Goal: Ask a question

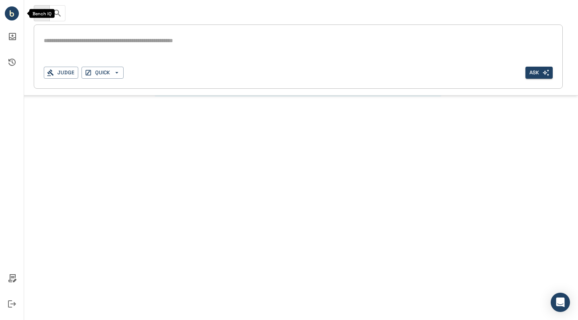
click at [12, 16] on icon "Bench IQ" at bounding box center [12, 14] width 4 height 4
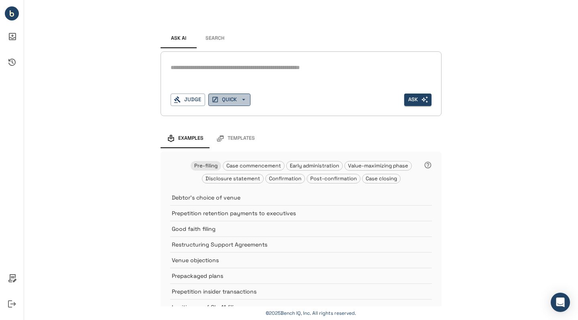
click at [232, 102] on button "QUICK" at bounding box center [229, 100] width 42 height 12
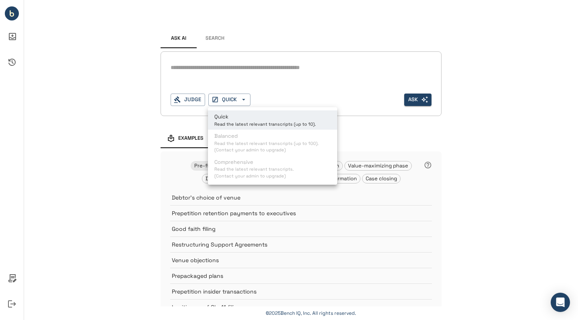
click at [131, 96] on div at bounding box center [289, 160] width 578 height 320
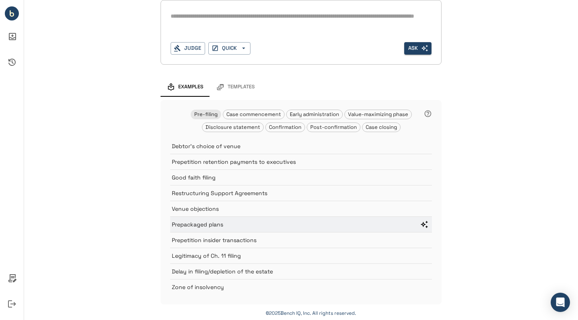
click at [217, 225] on p "Prepackaged plans" at bounding box center [292, 224] width 240 height 8
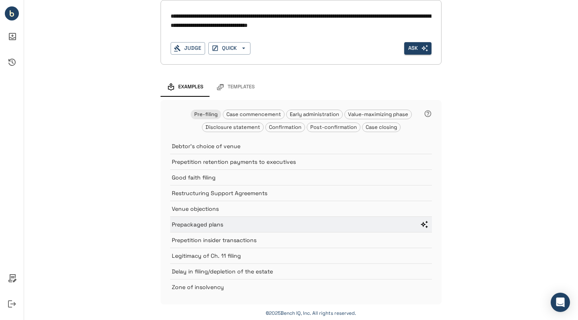
type textarea "**********"
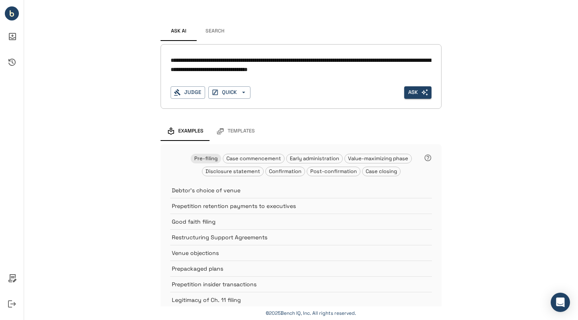
scroll to position [8, 0]
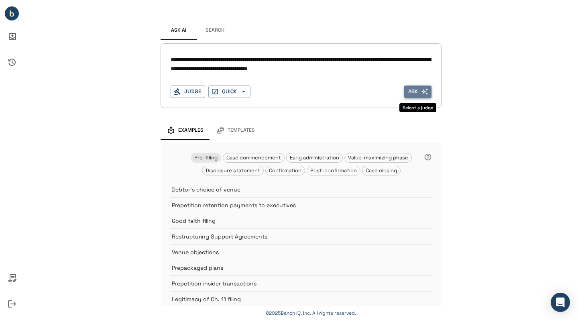
click at [416, 93] on button "Ask" at bounding box center [417, 91] width 27 height 12
click at [177, 94] on icon "button" at bounding box center [177, 91] width 7 height 7
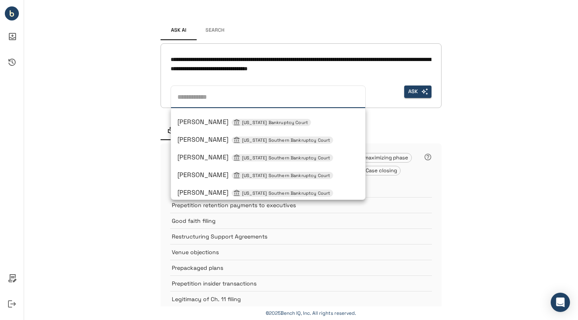
scroll to position [368, 0]
click at [219, 136] on span "[PERSON_NAME] [US_STATE] Southern Bankruptcy Court" at bounding box center [255, 138] width 156 height 8
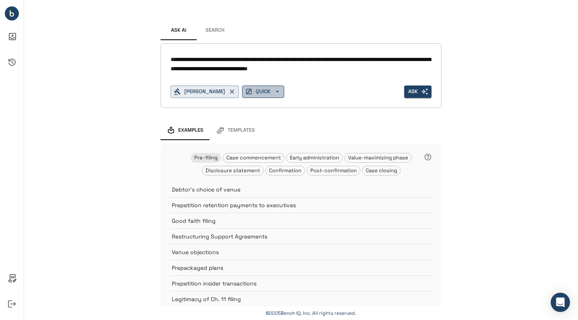
click at [280, 90] on icon "button" at bounding box center [277, 91] width 7 height 7
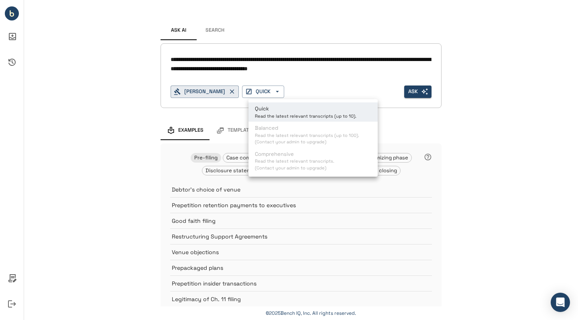
click at [384, 83] on div at bounding box center [289, 160] width 578 height 320
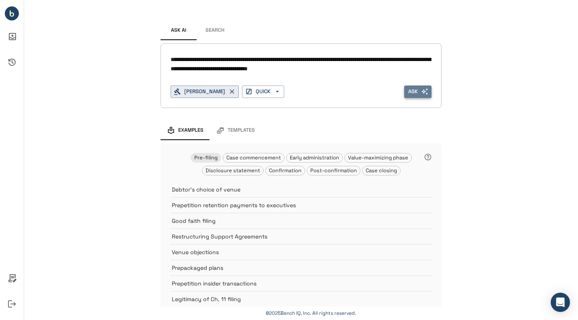
click at [422, 85] on button "Ask" at bounding box center [417, 91] width 27 height 12
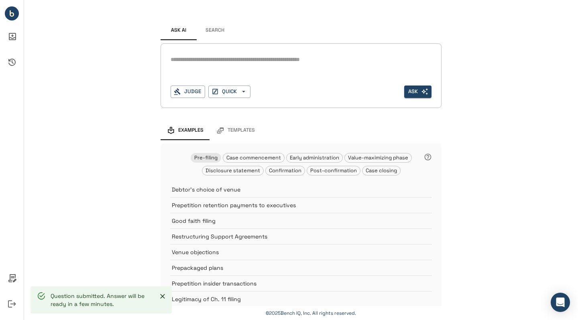
click at [212, 26] on button "Search" at bounding box center [215, 30] width 36 height 19
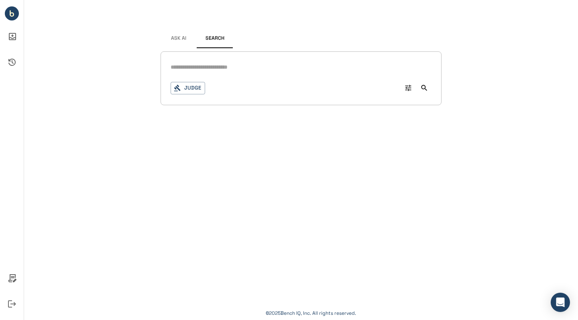
scroll to position [0, 0]
click at [154, 119] on div "Signed in successfully. Ask AI Search Judge 0 © 2025 Bench IQ, Inc. All rights …" at bounding box center [301, 160] width 554 height 320
click at [180, 45] on button "Ask AI" at bounding box center [179, 38] width 36 height 19
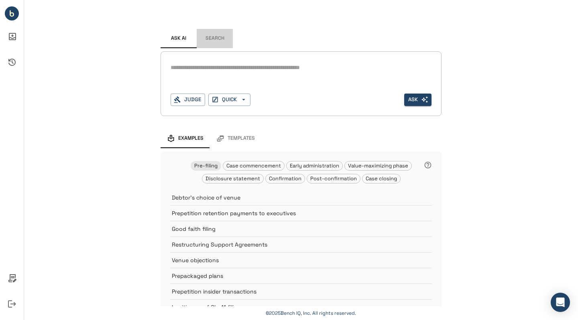
click at [218, 36] on button "Search" at bounding box center [215, 38] width 36 height 19
